Goal: Information Seeking & Learning: Check status

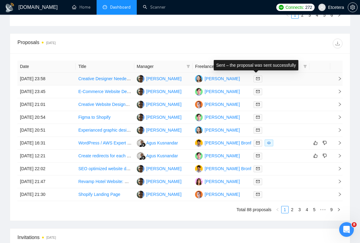
click at [260, 80] on span at bounding box center [257, 79] width 9 height 7
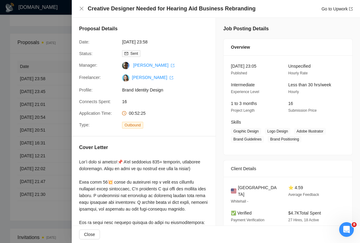
click at [49, 136] on div at bounding box center [180, 121] width 360 height 243
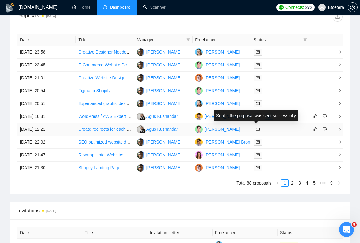
scroll to position [456, 0]
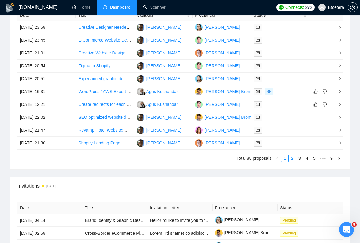
click at [293, 160] on link "2" at bounding box center [292, 158] width 7 height 7
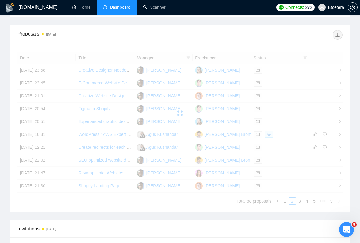
scroll to position [423, 0]
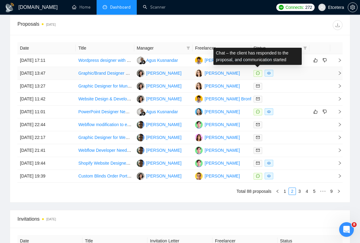
click at [257, 75] on icon "message" at bounding box center [258, 73] width 4 height 4
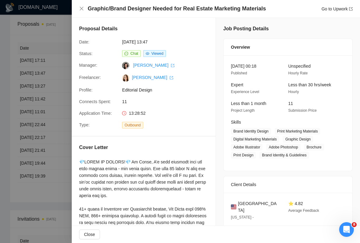
click at [53, 79] on div at bounding box center [180, 121] width 360 height 243
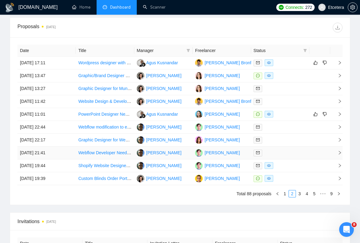
scroll to position [419, 0]
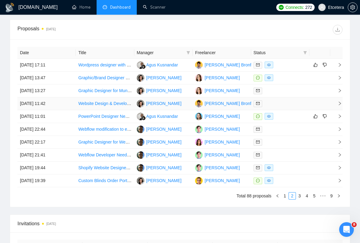
click at [64, 107] on td "[DATE] 11:42" at bounding box center [46, 103] width 58 height 13
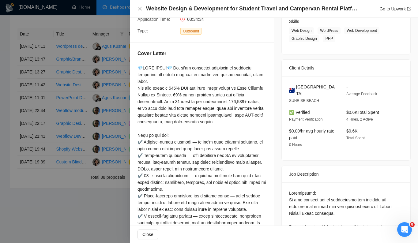
scroll to position [0, 0]
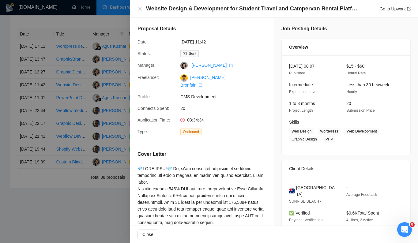
click at [80, 214] on div at bounding box center [209, 121] width 418 height 243
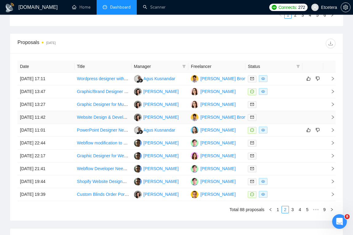
scroll to position [409, 0]
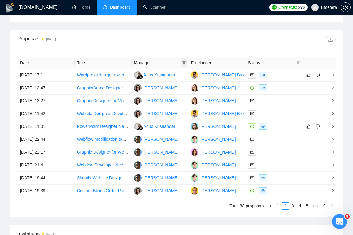
click at [184, 63] on icon "filter" at bounding box center [183, 62] width 3 height 3
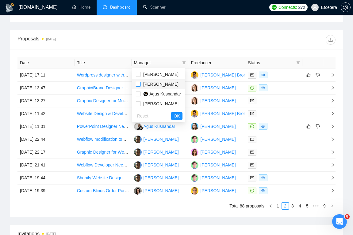
click at [139, 84] on input "checkbox" at bounding box center [138, 84] width 5 height 5
checkbox input "false"
click at [139, 77] on label at bounding box center [138, 74] width 5 height 7
click at [139, 77] on input "checkbox" at bounding box center [138, 74] width 5 height 5
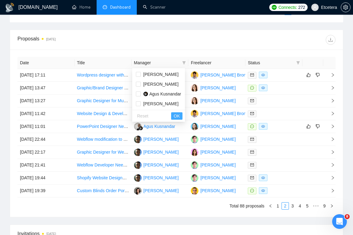
click at [178, 113] on span "OK" at bounding box center [176, 116] width 6 height 7
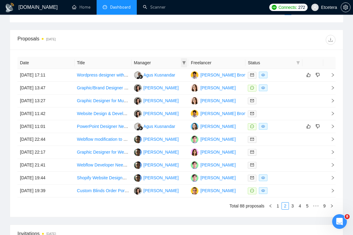
click at [183, 63] on icon "filter" at bounding box center [184, 63] width 4 height 4
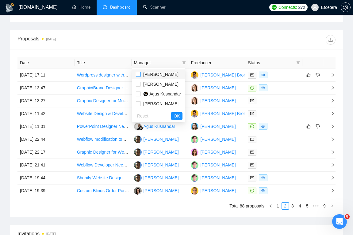
click at [139, 74] on input "checkbox" at bounding box center [138, 74] width 5 height 5
checkbox input "true"
click at [180, 116] on span "OK" at bounding box center [176, 116] width 6 height 7
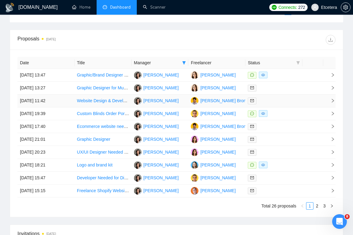
click at [60, 105] on td "[DATE] 11:42" at bounding box center [45, 101] width 57 height 13
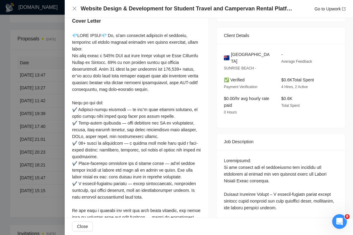
scroll to position [135, 0]
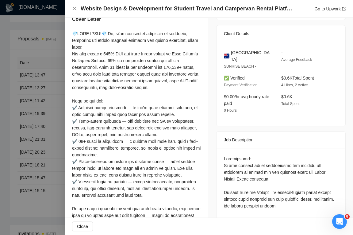
click at [32, 95] on div at bounding box center [176, 117] width 353 height 235
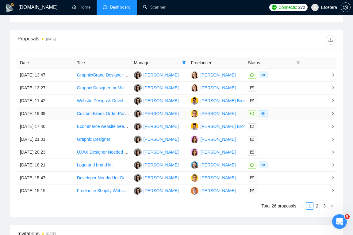
click at [44, 113] on td "[DATE] 19:39" at bounding box center [45, 114] width 57 height 13
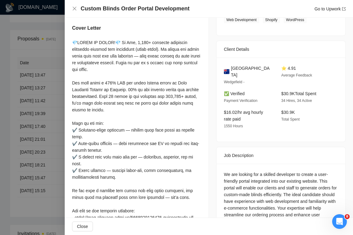
scroll to position [131, 0]
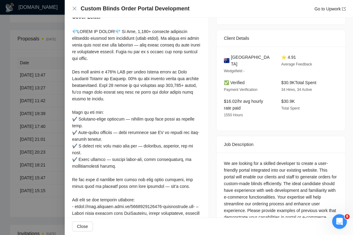
click at [37, 115] on div at bounding box center [176, 117] width 353 height 235
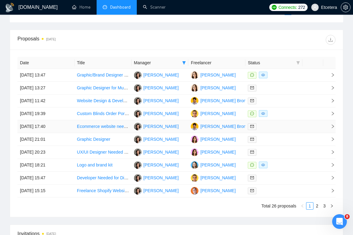
click at [42, 130] on td "[DATE] 17:40" at bounding box center [45, 126] width 57 height 13
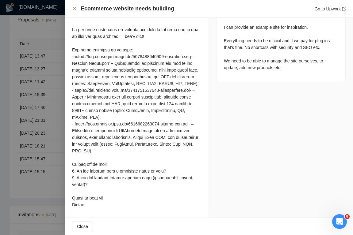
scroll to position [436, 0]
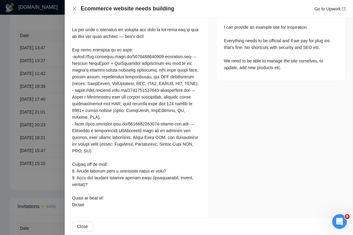
click at [29, 119] on div at bounding box center [176, 117] width 353 height 235
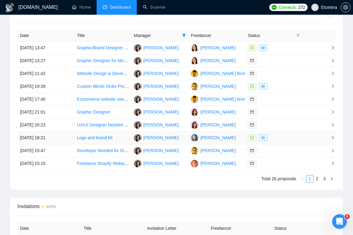
click at [39, 139] on td "[DATE] 18:21" at bounding box center [45, 138] width 57 height 13
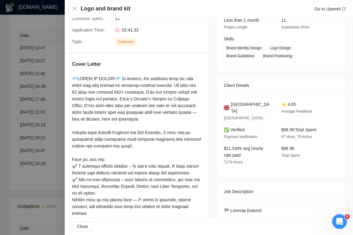
scroll to position [70, 0]
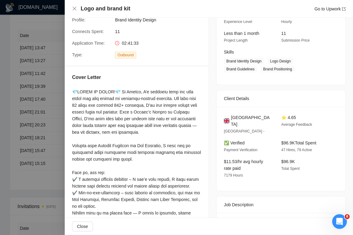
click at [50, 161] on div at bounding box center [176, 117] width 353 height 235
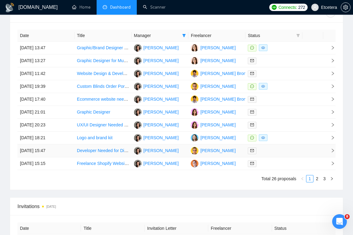
click at [46, 151] on td "[DATE] 15:47" at bounding box center [45, 151] width 57 height 13
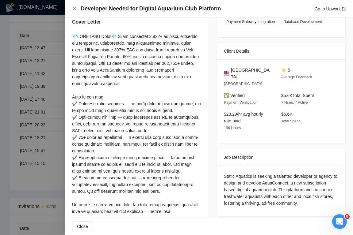
scroll to position [115, 0]
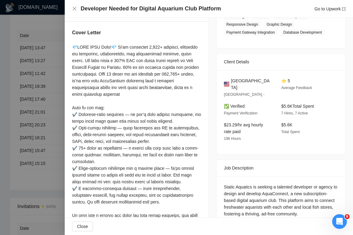
click at [11, 154] on div at bounding box center [176, 117] width 353 height 235
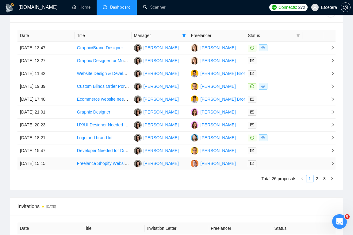
click at [49, 162] on td "[DATE] 15:15" at bounding box center [45, 164] width 57 height 13
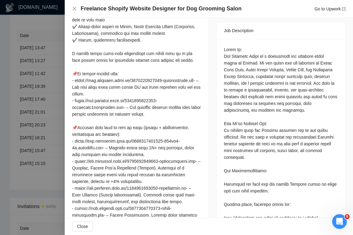
scroll to position [244, 0]
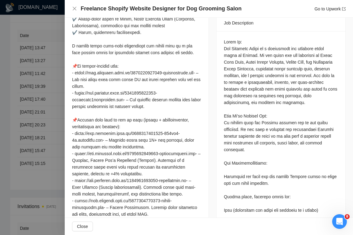
click at [37, 149] on div at bounding box center [176, 117] width 353 height 235
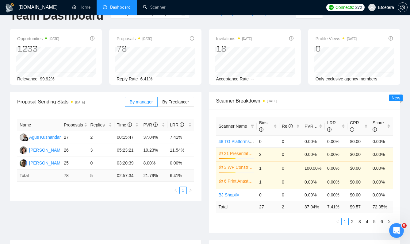
scroll to position [0, 0]
